Goal: Task Accomplishment & Management: Manage account settings

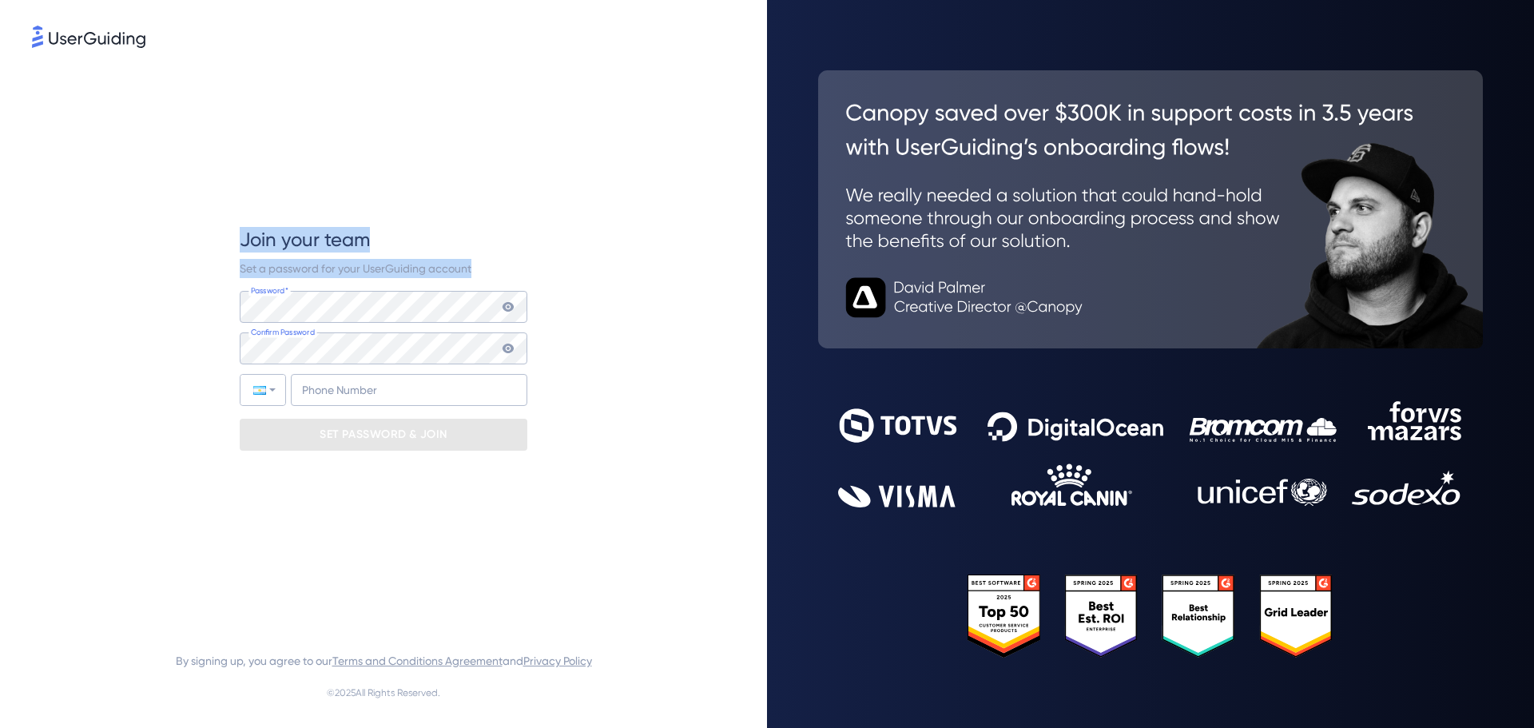
drag, startPoint x: 242, startPoint y: 242, endPoint x: 515, endPoint y: 262, distance: 274.0
click at [515, 262] on div "Join your team Set a password for your UserGuiding account Password* Your passw…" at bounding box center [384, 339] width 288 height 224
click at [515, 262] on div "Set a password for your UserGuiding account" at bounding box center [384, 268] width 288 height 19
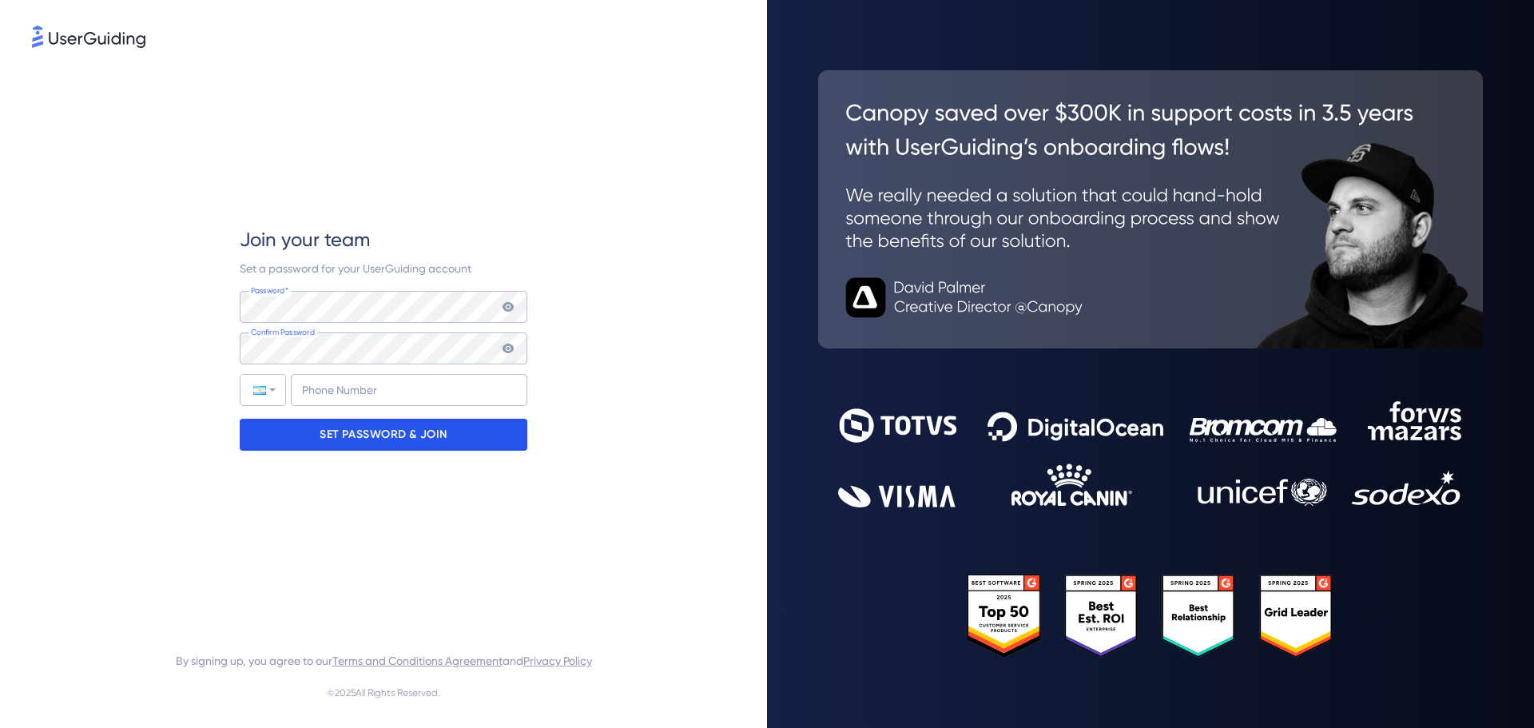
click at [390, 442] on p "SET PASSWORD & JOIN" at bounding box center [384, 435] width 128 height 26
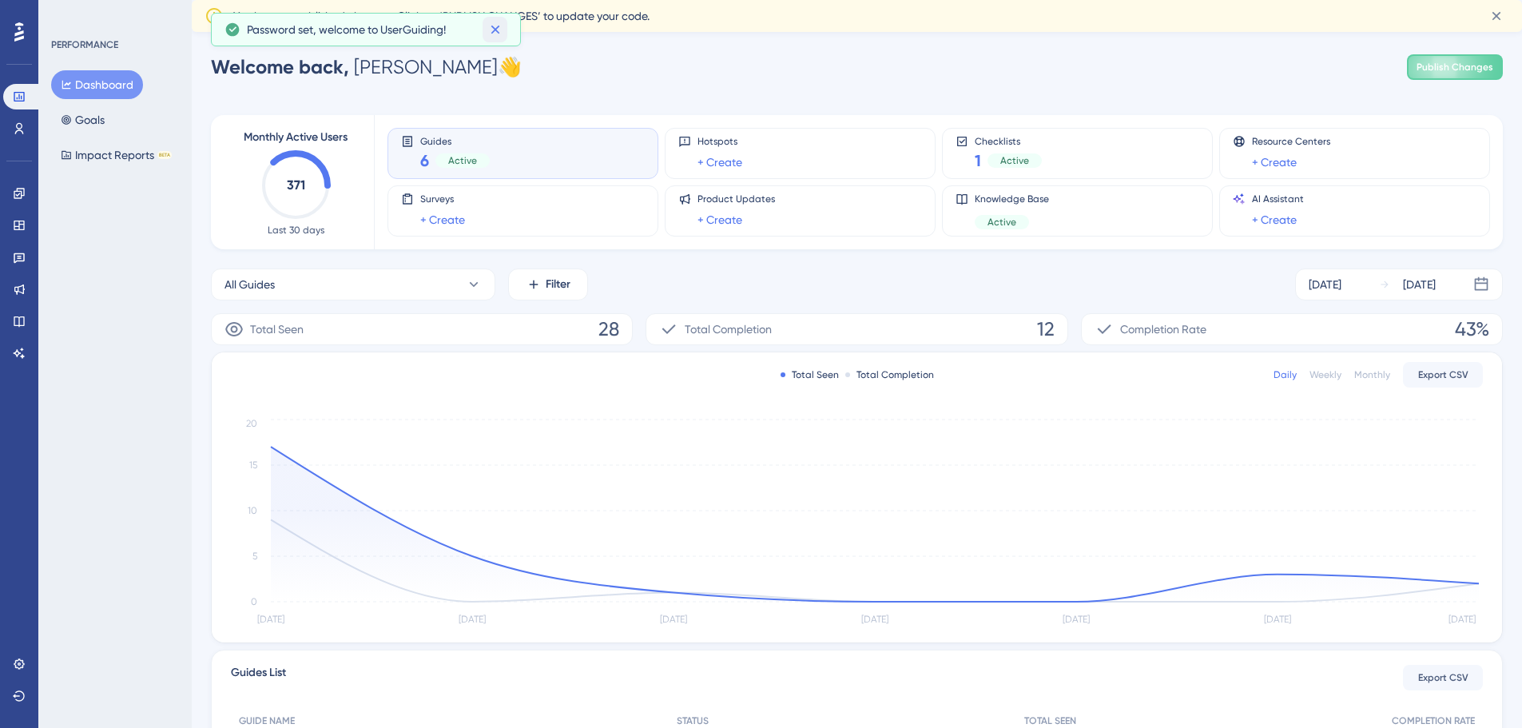
click at [499, 32] on icon at bounding box center [495, 30] width 16 height 16
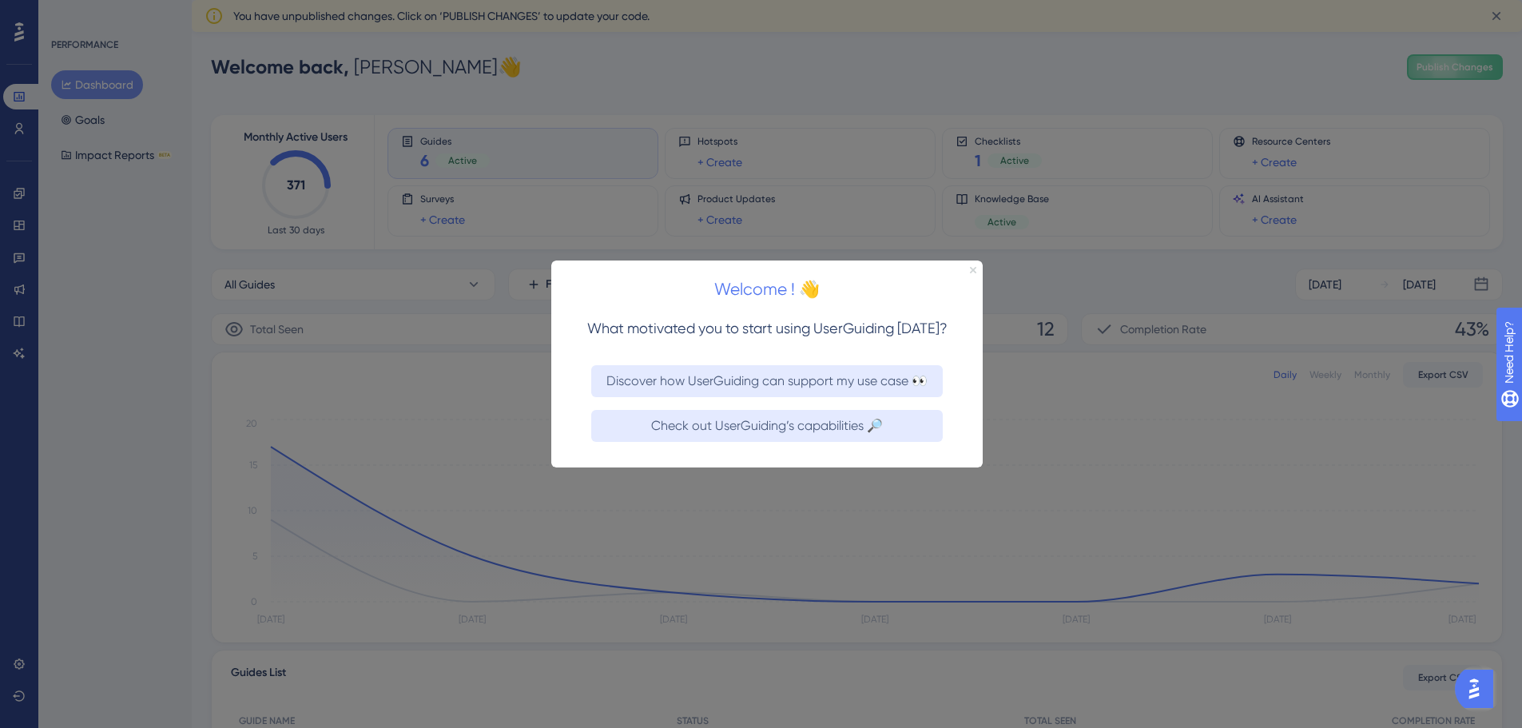
click at [975, 268] on icon "Close Preview" at bounding box center [973, 269] width 6 height 6
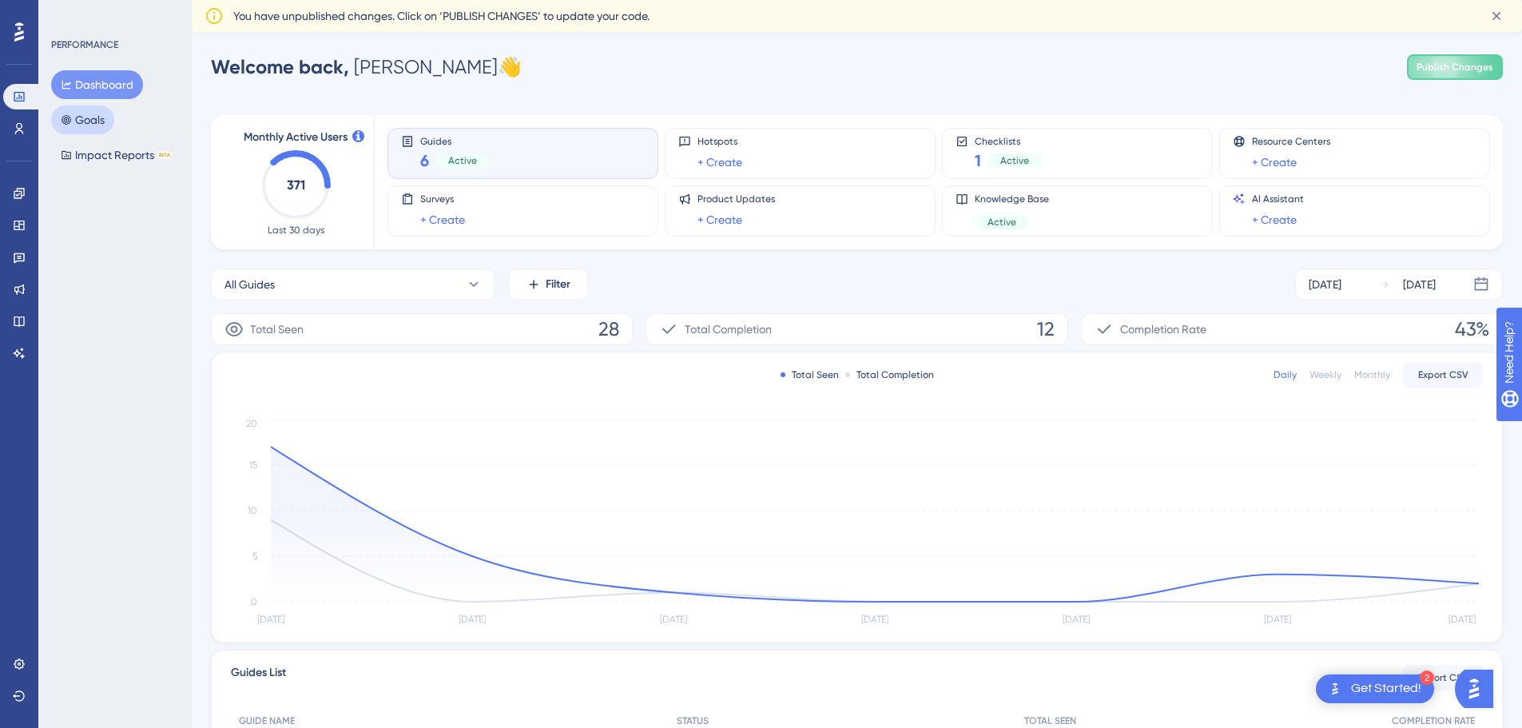
click at [94, 121] on button "Goals" at bounding box center [82, 119] width 63 height 29
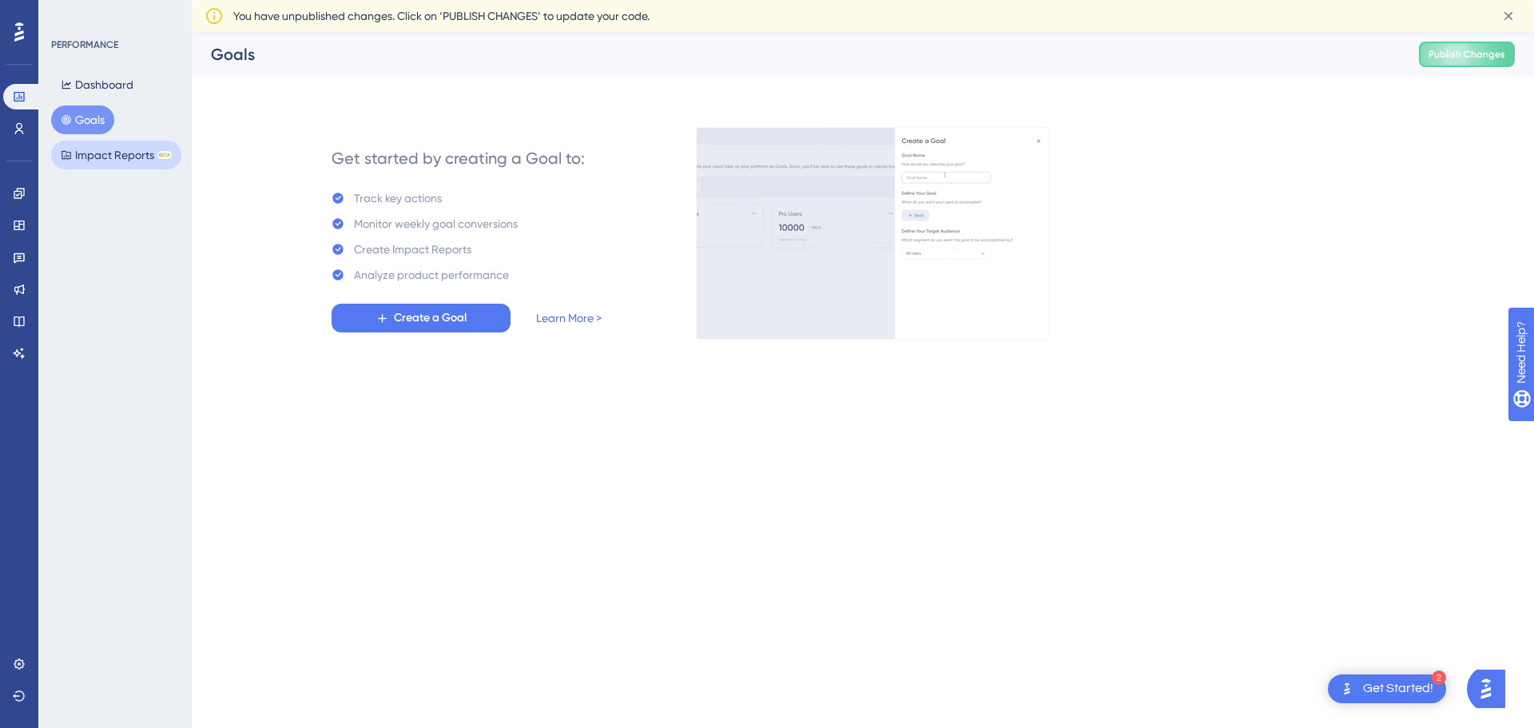
click at [96, 154] on button "Impact Reports BETA" at bounding box center [116, 155] width 130 height 29
